Goal: Find specific page/section: Find specific page/section

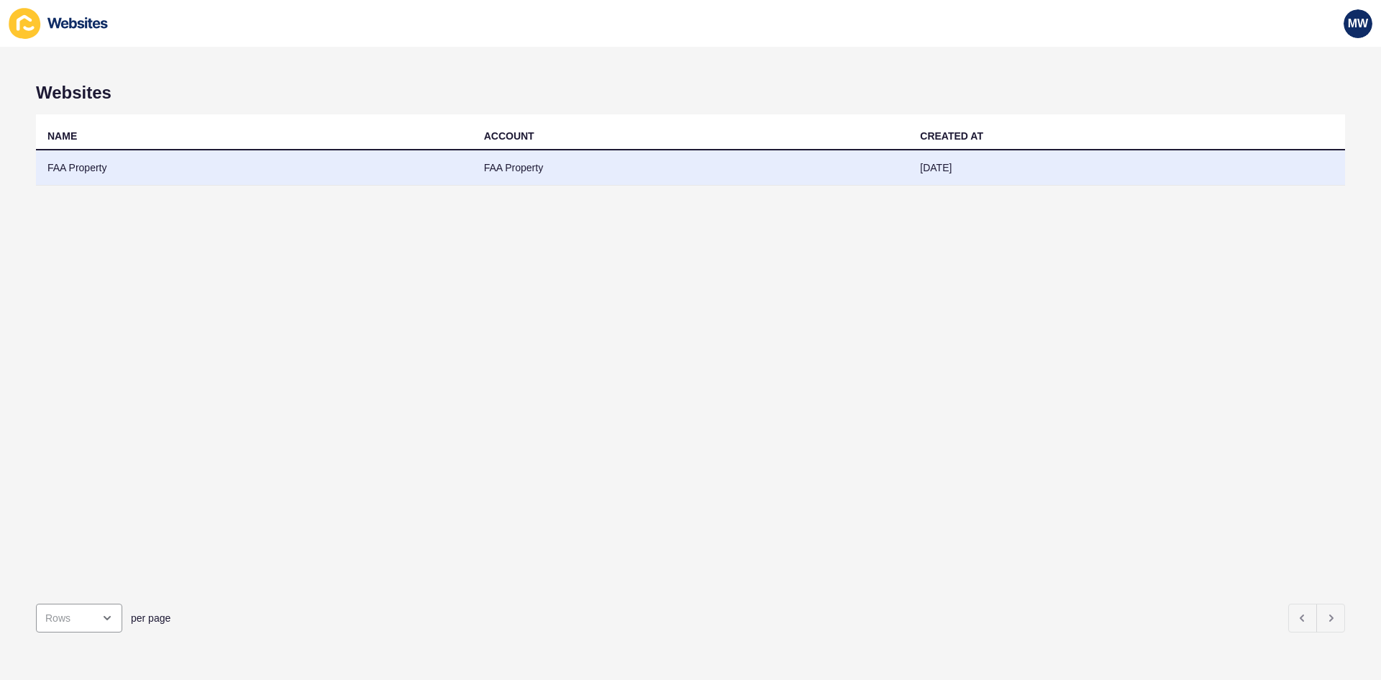
click at [247, 165] on td "FAA Property" at bounding box center [254, 167] width 437 height 35
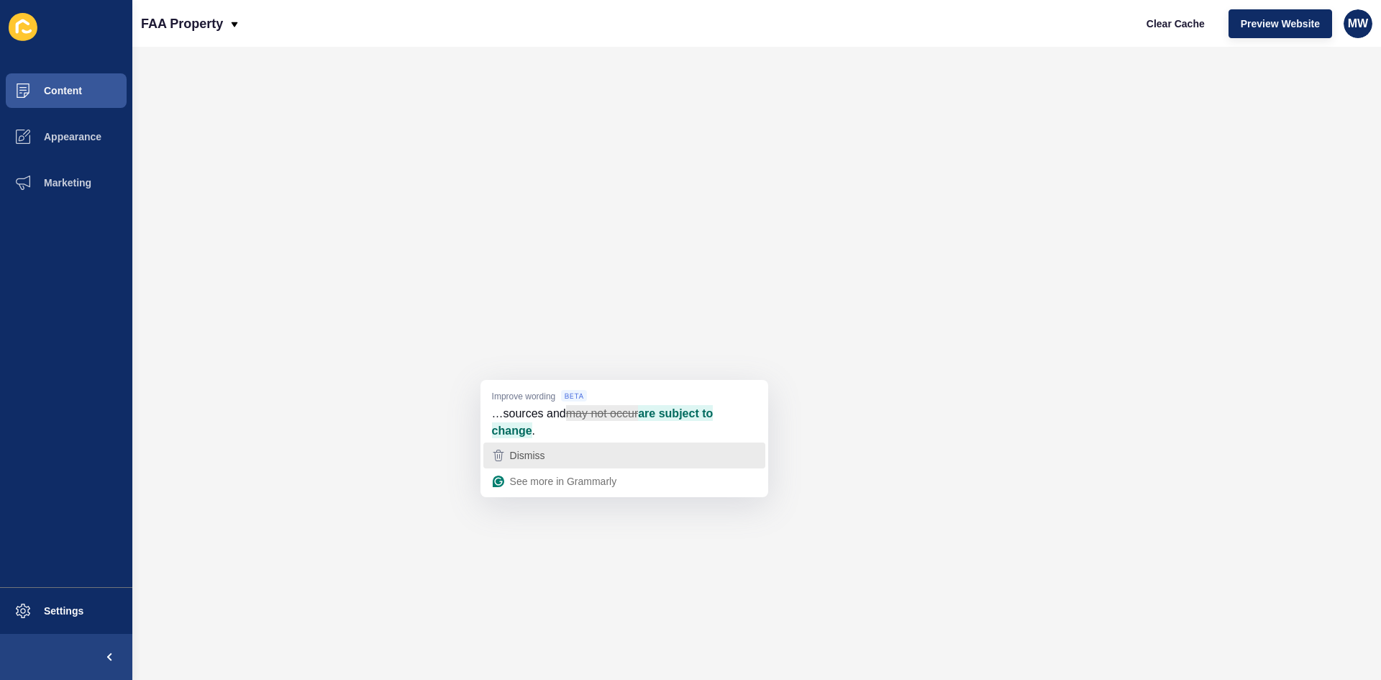
click at [550, 459] on div "Dismiss" at bounding box center [624, 456] width 269 height 22
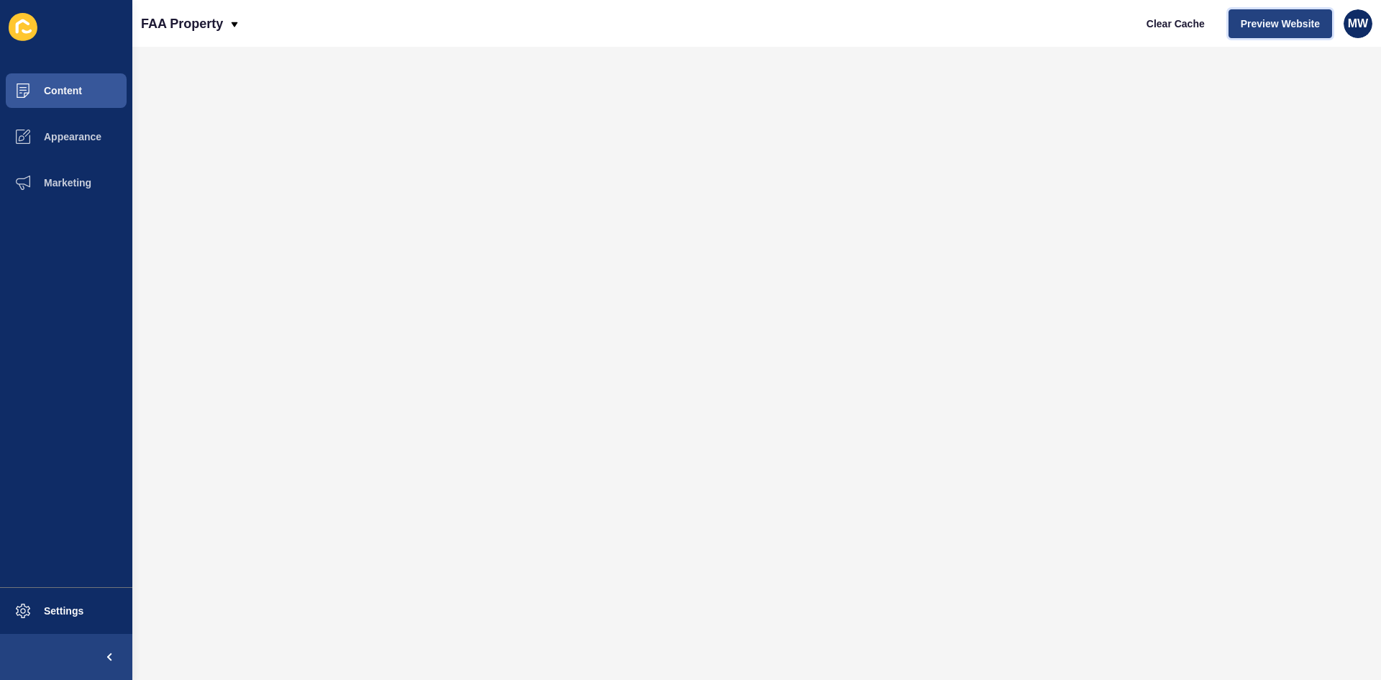
click at [1261, 30] on span "Preview Website" at bounding box center [1280, 24] width 79 height 14
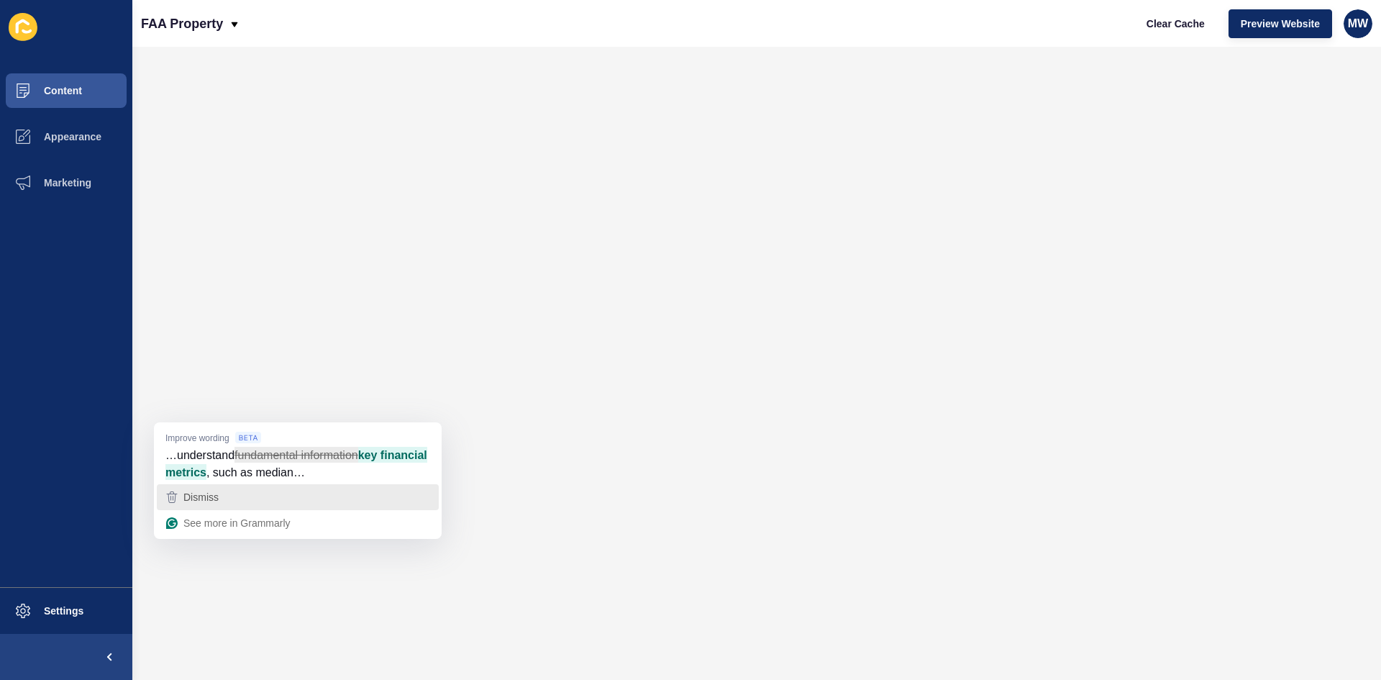
click at [245, 496] on div "Dismiss" at bounding box center [297, 497] width 269 height 22
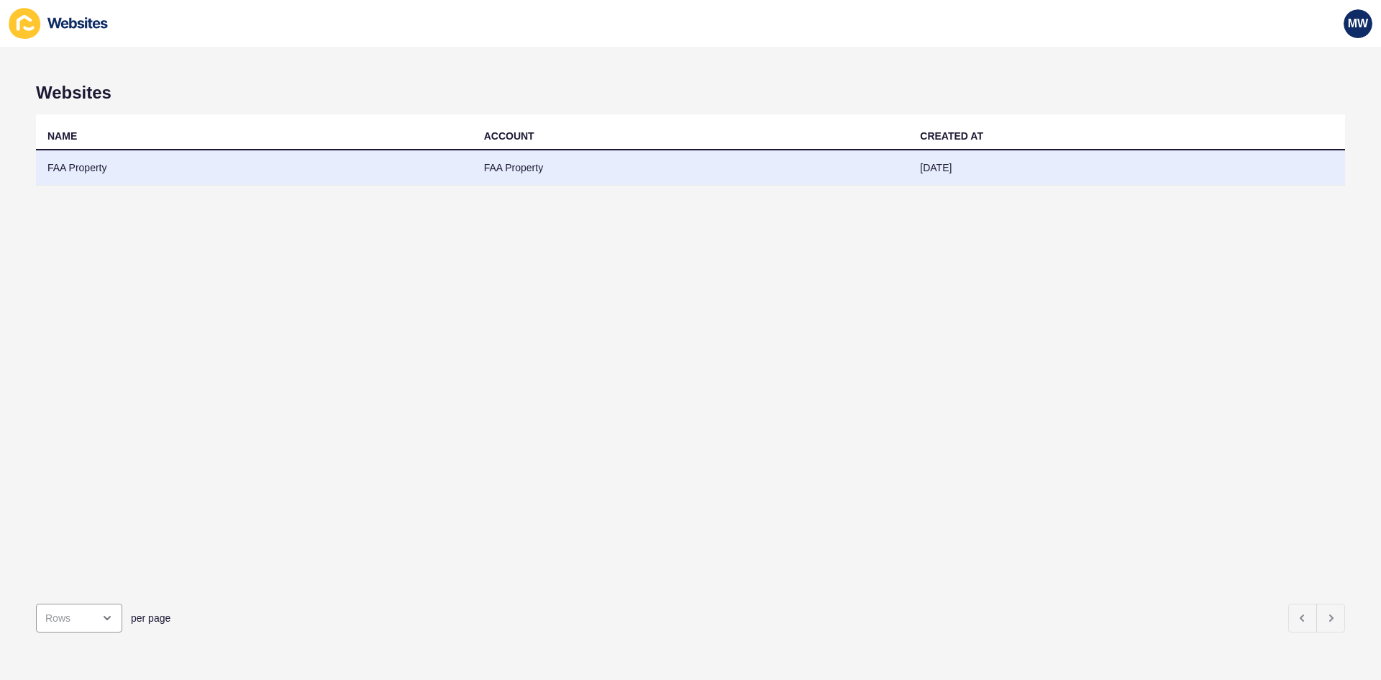
click at [315, 155] on td "FAA Property" at bounding box center [254, 167] width 437 height 35
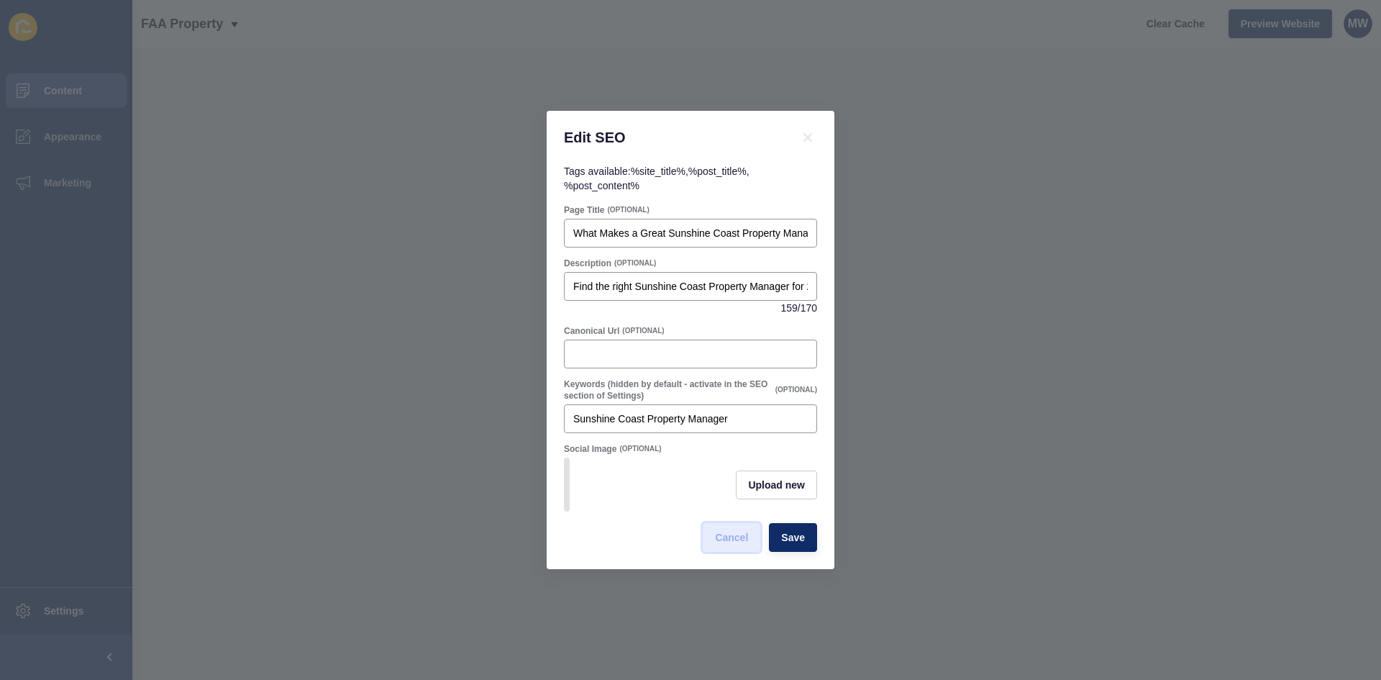
click at [732, 545] on span "Cancel" at bounding box center [731, 537] width 33 height 14
